Goal: Information Seeking & Learning: Learn about a topic

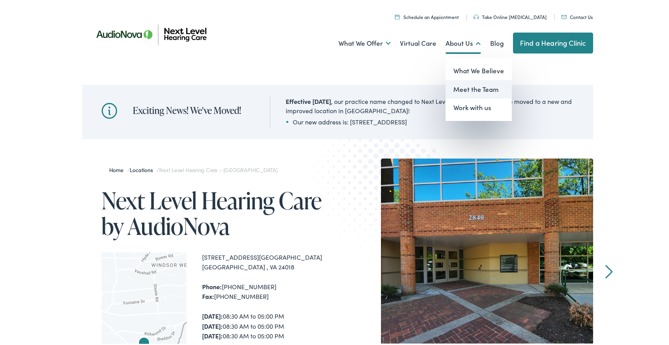
click at [464, 89] on link "Meet the Team" at bounding box center [479, 88] width 66 height 19
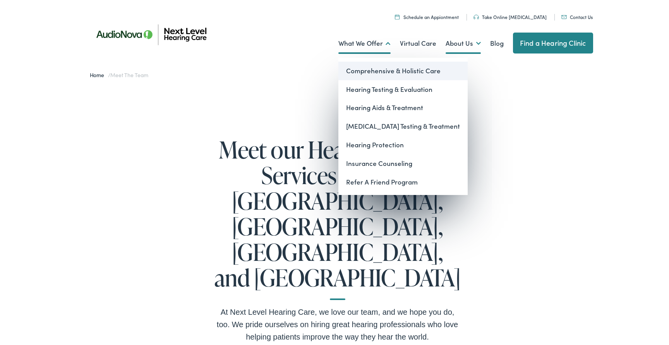
click at [365, 70] on link "Comprehensive & Holistic Care" at bounding box center [403, 69] width 129 height 19
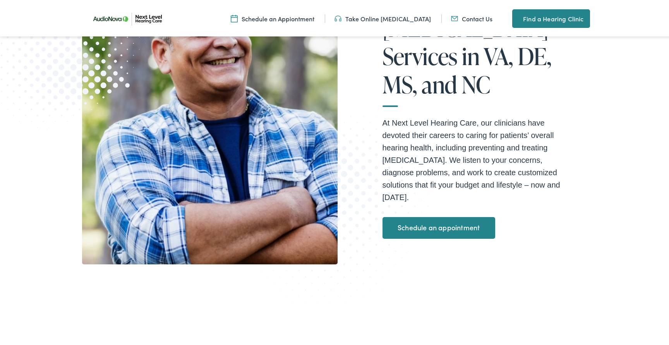
scroll to position [187, 0]
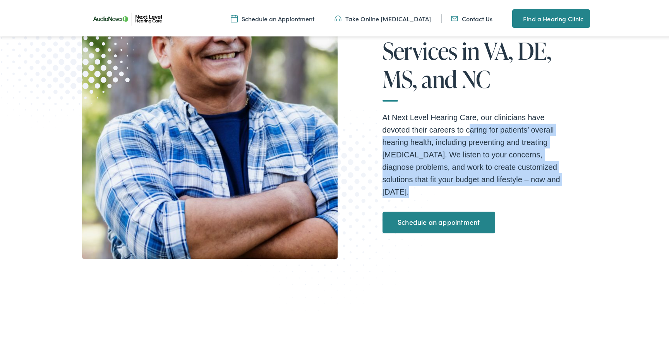
drag, startPoint x: 468, startPoint y: 136, endPoint x: 600, endPoint y: 186, distance: 140.7
click at [600, 186] on div "Comprehensive & Holistic Care Hearing Aid and Audiology Services in VA, DE, MS,…" at bounding box center [337, 100] width 675 height 389
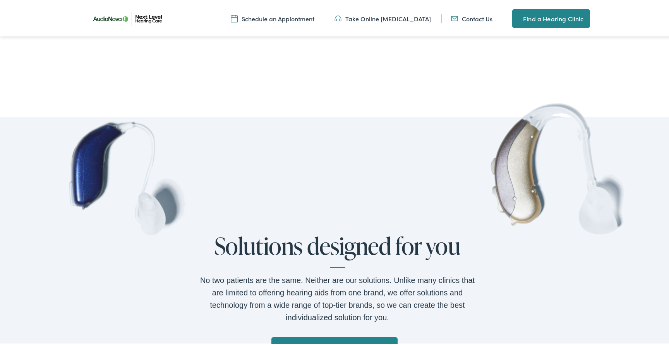
scroll to position [0, 0]
